Goal: Information Seeking & Learning: Learn about a topic

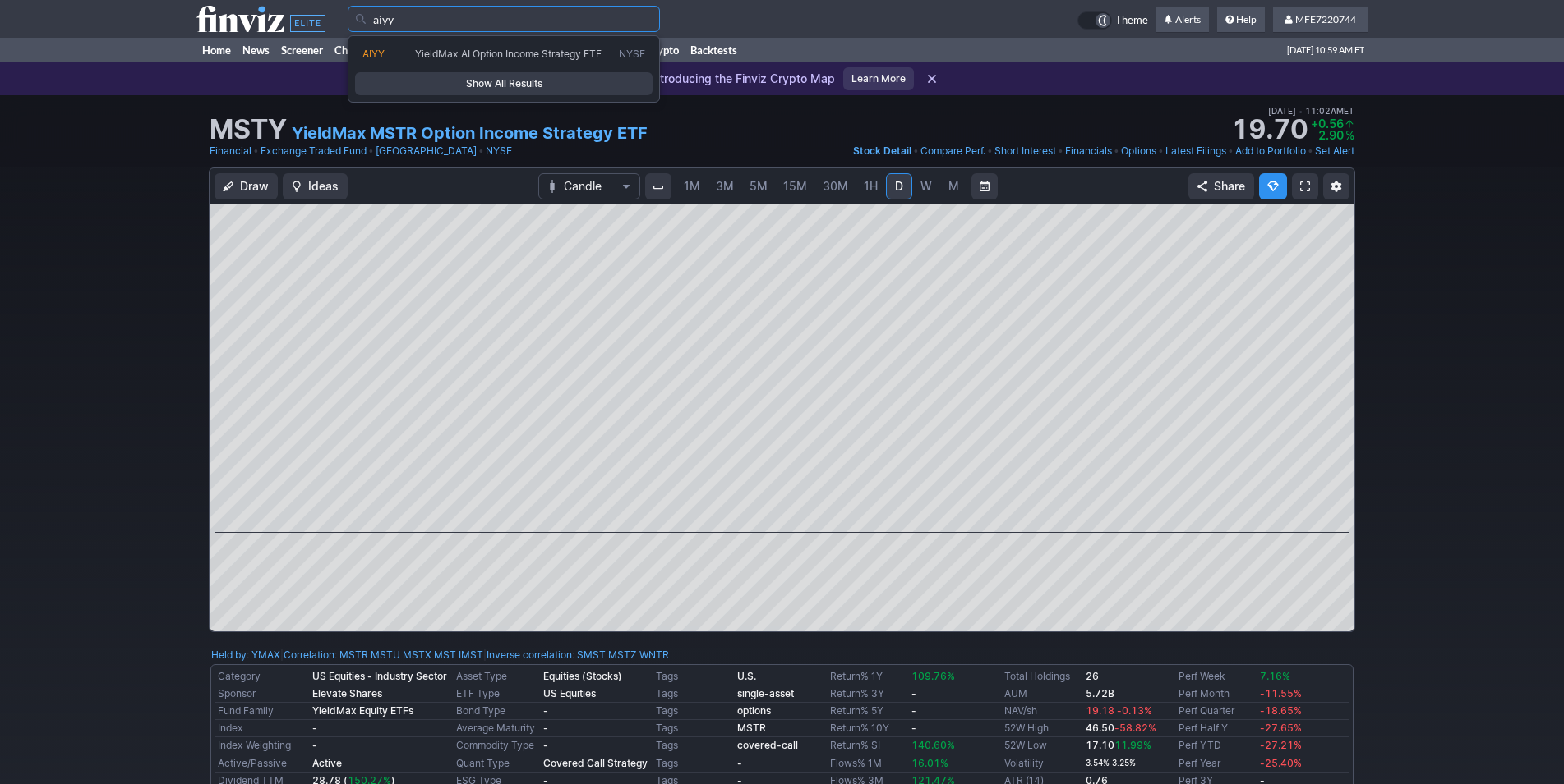
type input "aiyy"
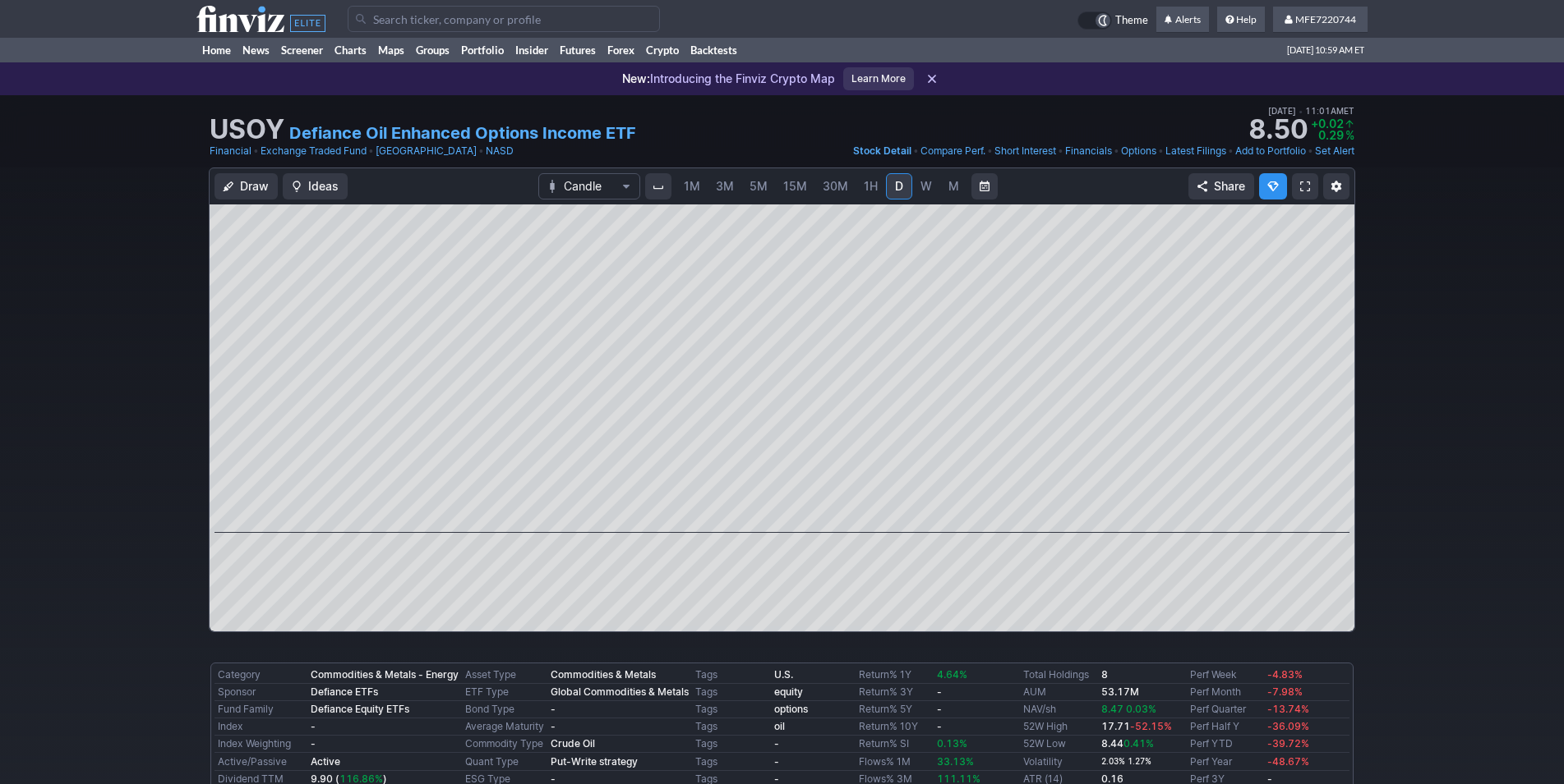
click at [462, 23] on input "Search" at bounding box center [503, 19] width 312 height 26
type input "a"
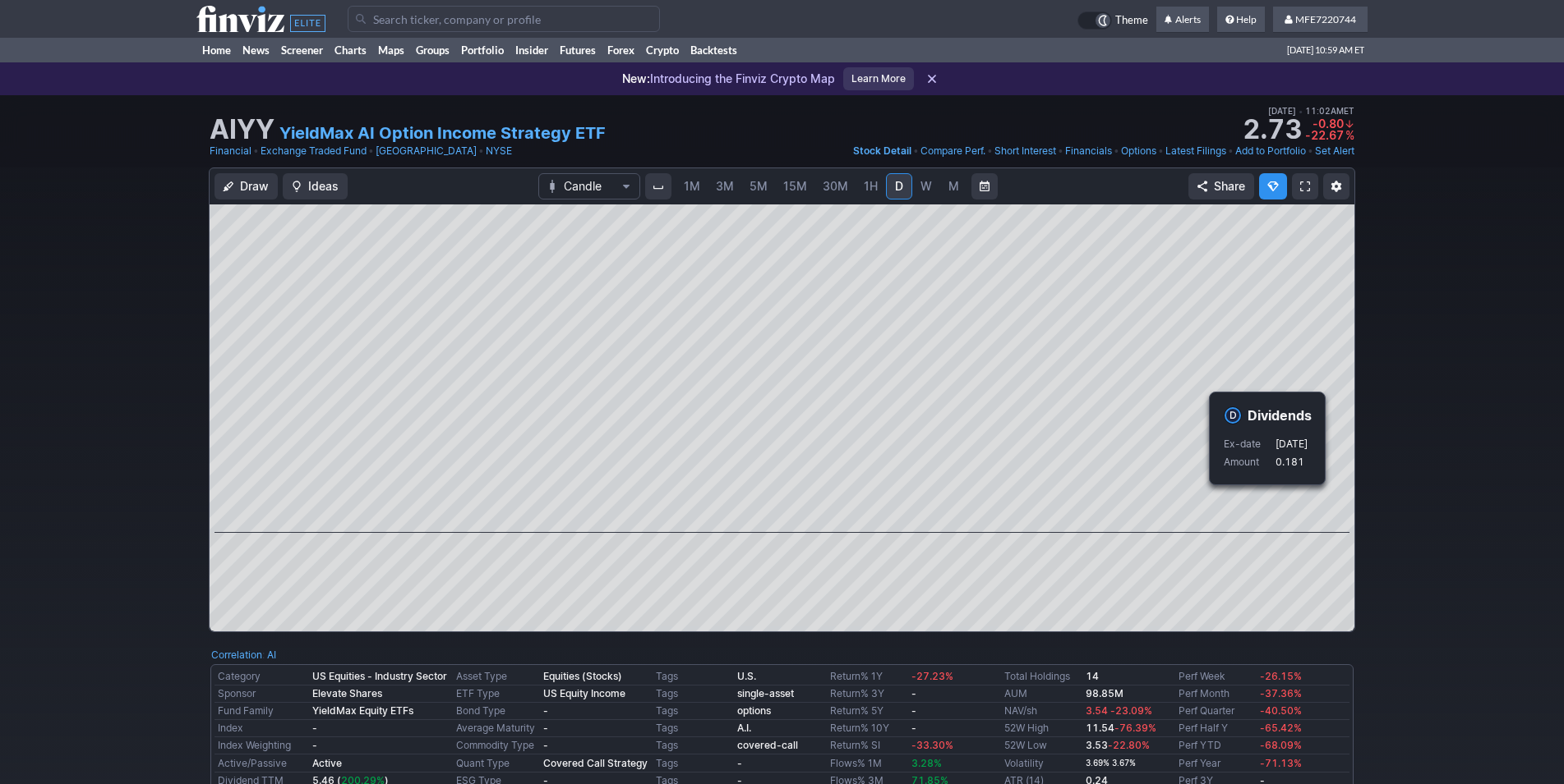
click at [1383, 536] on div "Draw Ideas Candle 1M 3M 5M 15M 30M 1H D W M Share" at bounding box center [782, 406] width 1564 height 478
